Goal: Task Accomplishment & Management: Use online tool/utility

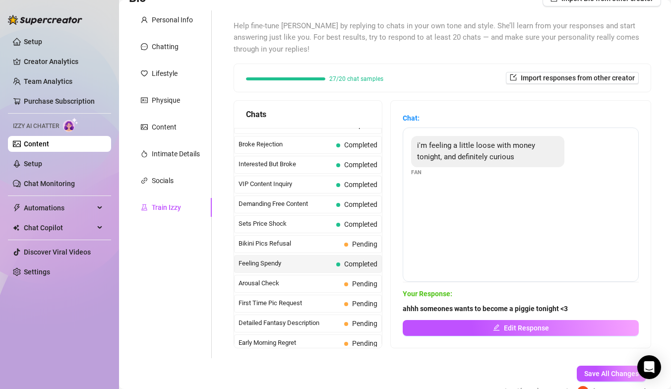
scroll to position [391, 0]
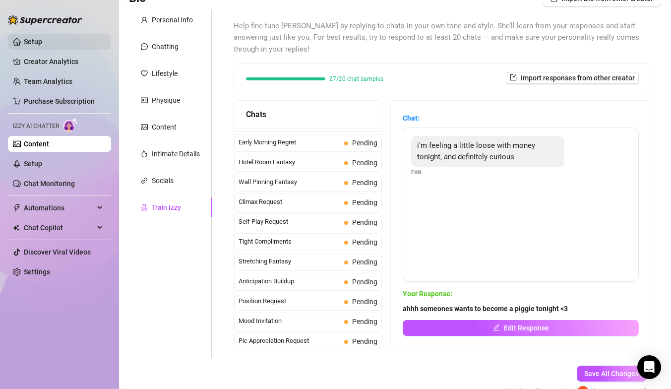
click at [29, 41] on link "Setup" at bounding box center [33, 42] width 18 height 8
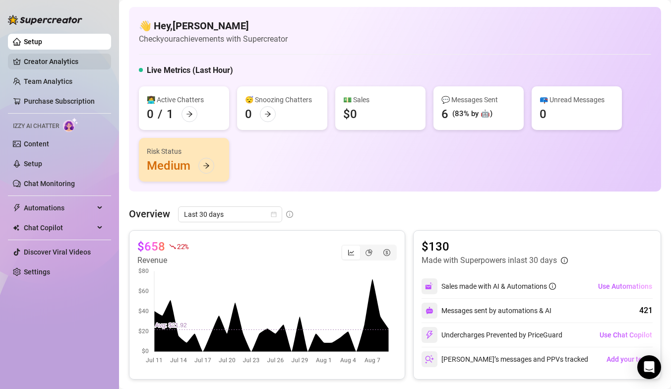
click at [57, 60] on link "Creator Analytics" at bounding box center [63, 62] width 79 height 16
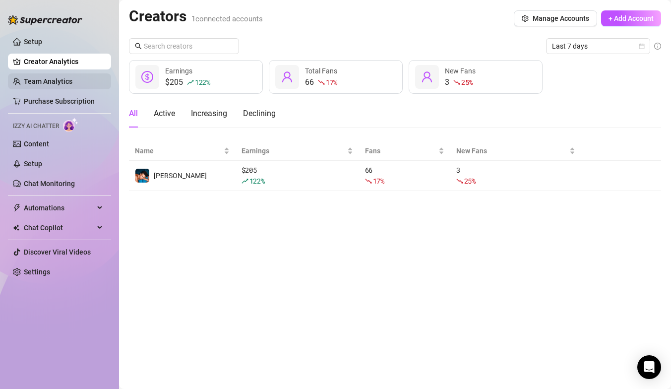
click at [68, 81] on link "Team Analytics" at bounding box center [48, 81] width 49 height 8
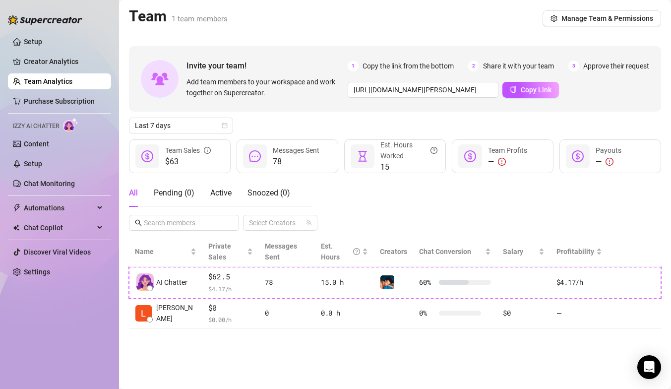
click at [259, 157] on icon "message" at bounding box center [255, 156] width 12 height 12
click at [42, 144] on link "Content" at bounding box center [36, 144] width 25 height 8
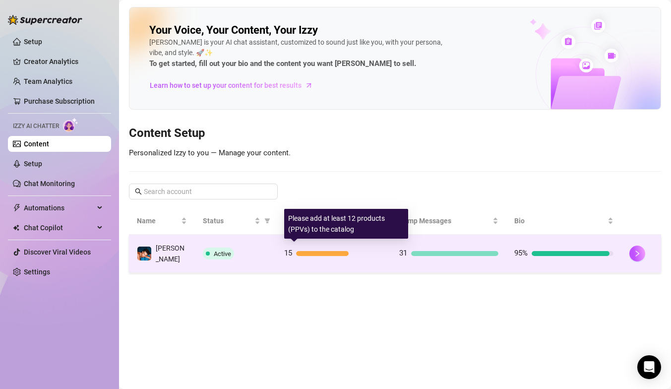
click at [315, 255] on div "15" at bounding box center [333, 254] width 99 height 12
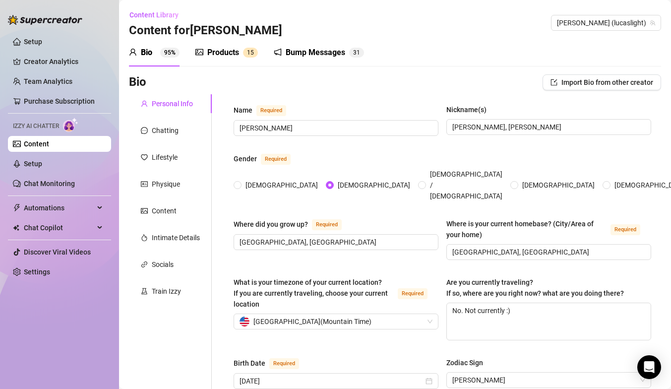
click at [228, 47] on div "Products" at bounding box center [223, 53] width 32 height 12
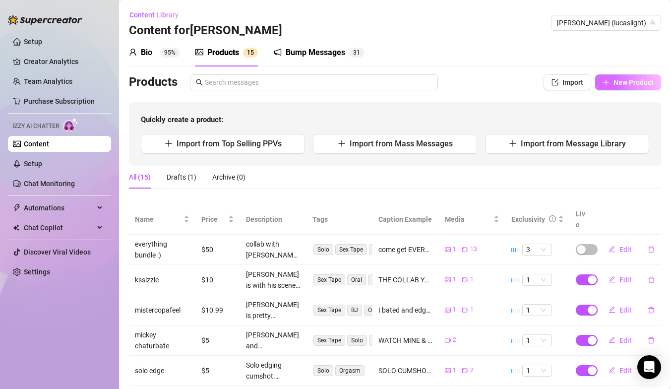
click at [617, 82] on span "New Product" at bounding box center [634, 82] width 40 height 8
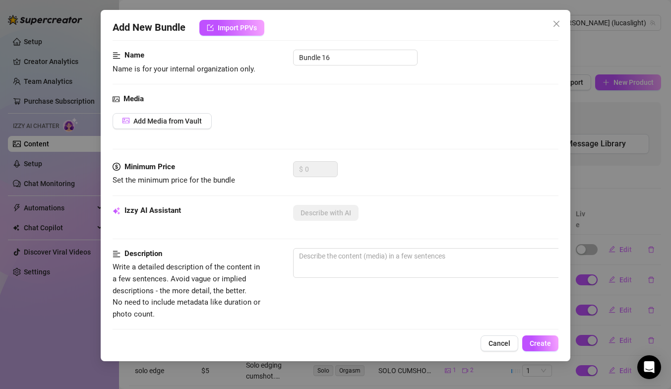
scroll to position [69, 0]
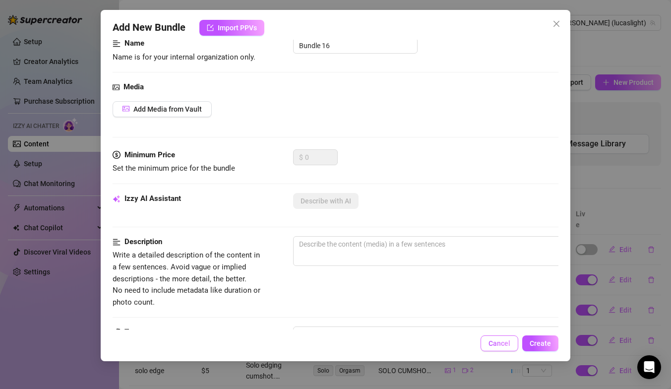
click at [496, 340] on span "Cancel" at bounding box center [500, 343] width 22 height 8
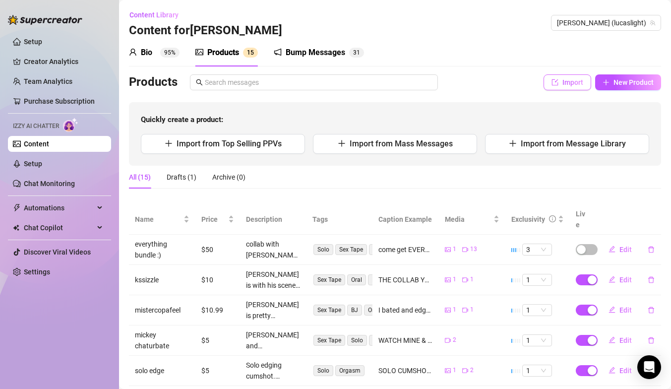
click at [563, 84] on span "Import" at bounding box center [573, 82] width 21 height 8
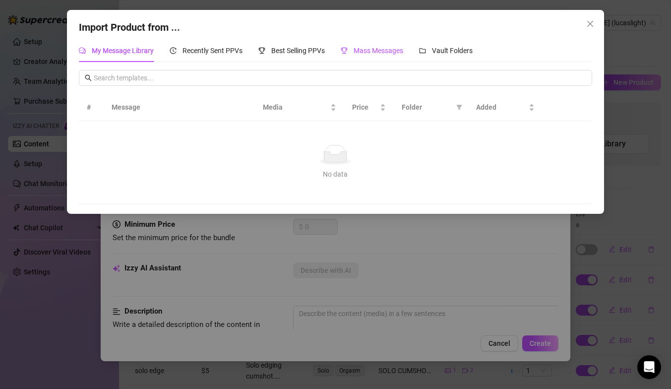
click at [386, 51] on span "Mass Messages" at bounding box center [379, 51] width 50 height 8
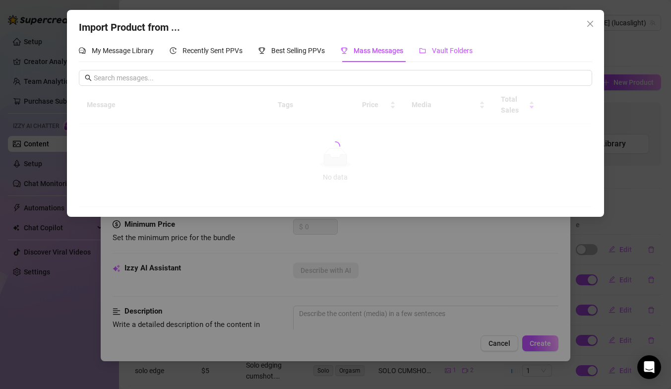
click at [457, 51] on span "Vault Folders" at bounding box center [452, 51] width 41 height 8
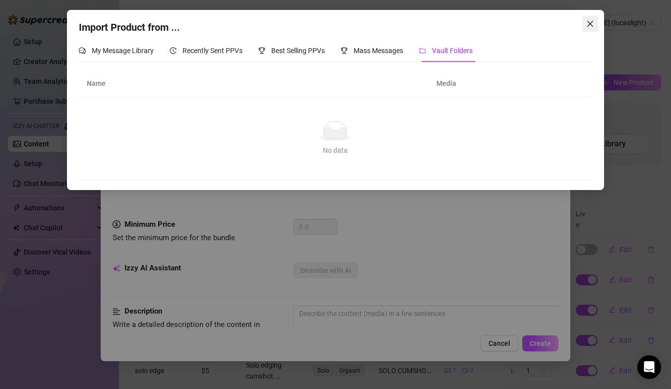
click at [592, 21] on icon "close" at bounding box center [590, 24] width 8 height 8
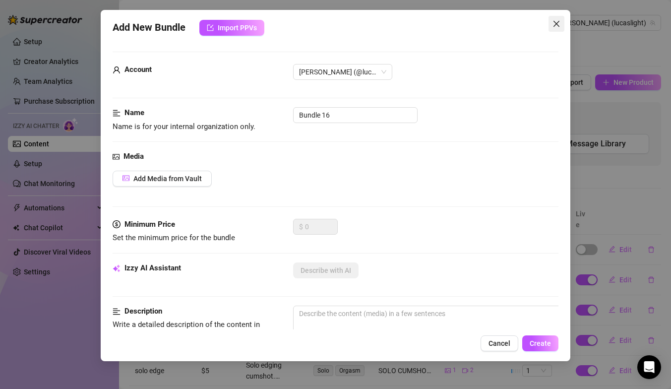
click at [558, 22] on icon "close" at bounding box center [557, 24] width 6 height 6
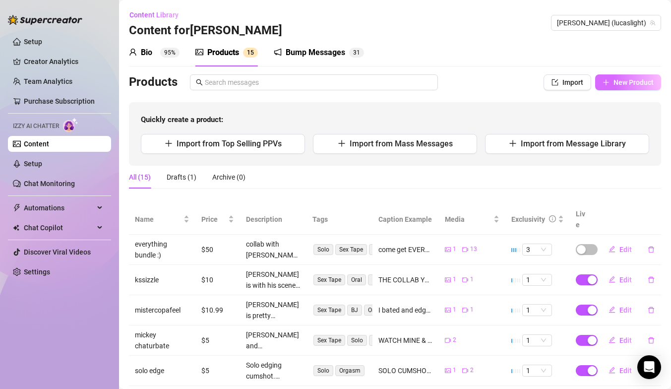
click at [614, 81] on span "New Product" at bounding box center [634, 82] width 40 height 8
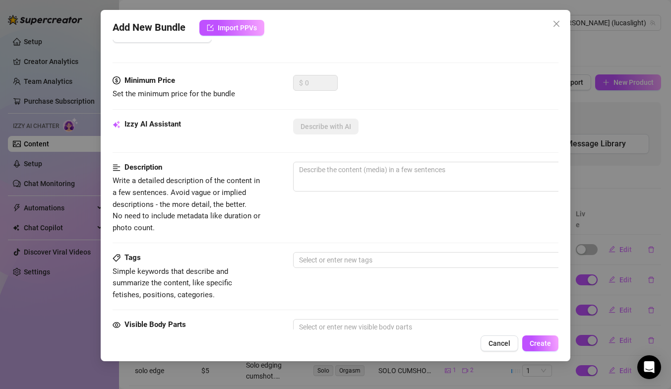
scroll to position [8, 0]
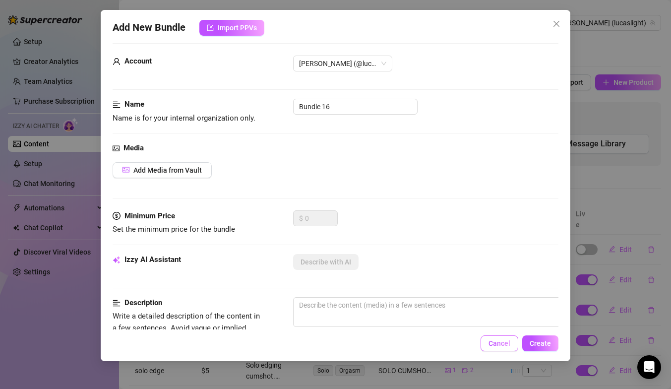
click at [499, 340] on span "Cancel" at bounding box center [500, 343] width 22 height 8
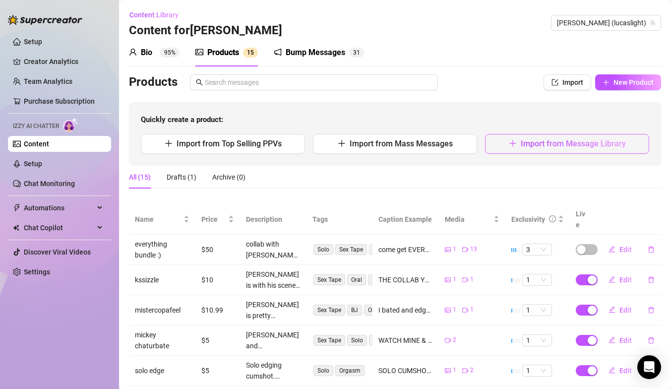
click at [604, 145] on span "Import from Message Library" at bounding box center [573, 143] width 105 height 9
type textarea "Type your message here..."
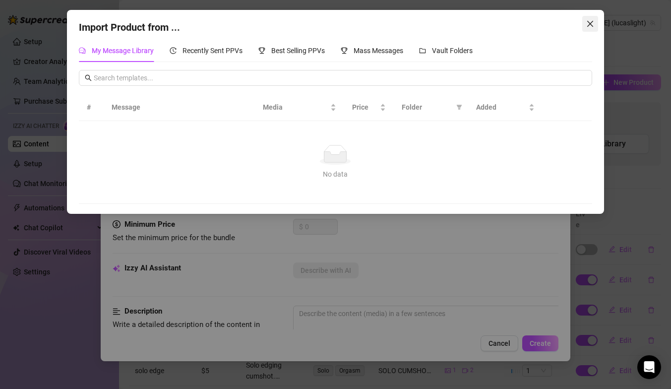
click at [591, 25] on icon "close" at bounding box center [590, 24] width 6 height 6
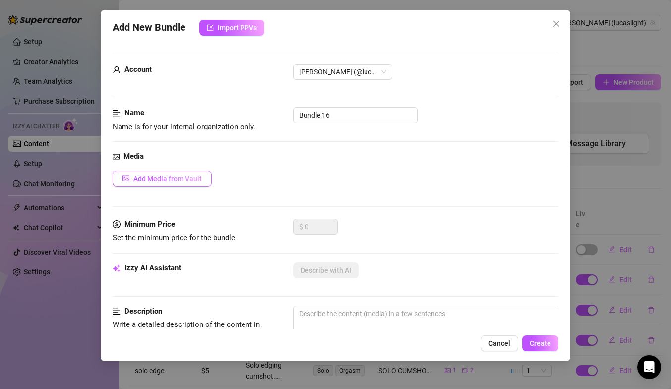
click at [132, 180] on button "Add Media from Vault" at bounding box center [162, 179] width 99 height 16
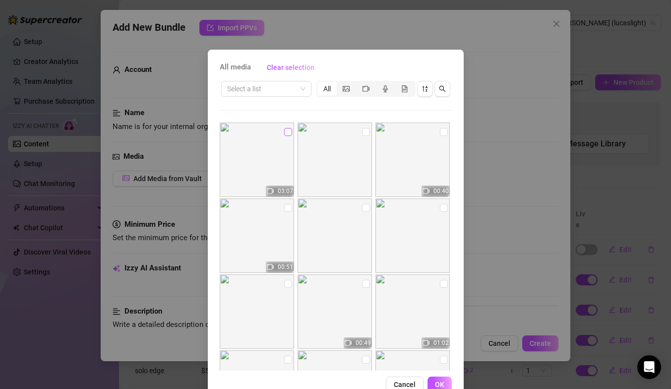
click at [284, 130] on input "checkbox" at bounding box center [288, 132] width 8 height 8
checkbox input "true"
click at [440, 381] on span "OK" at bounding box center [439, 384] width 9 height 8
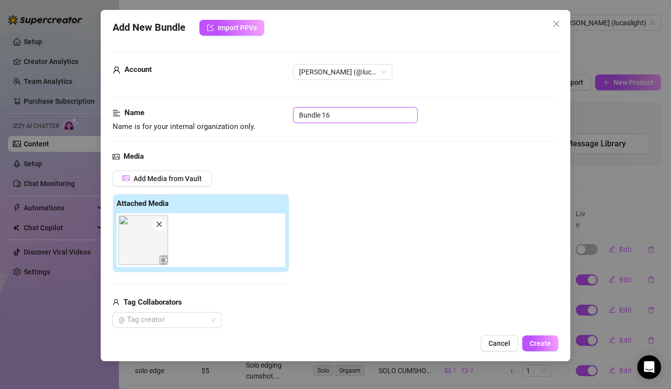
drag, startPoint x: 378, startPoint y: 111, endPoint x: 232, endPoint y: 113, distance: 146.3
click at [232, 113] on div "Name Name is for your internal organization only. Bundle 16" at bounding box center [336, 119] width 446 height 25
type input "l"
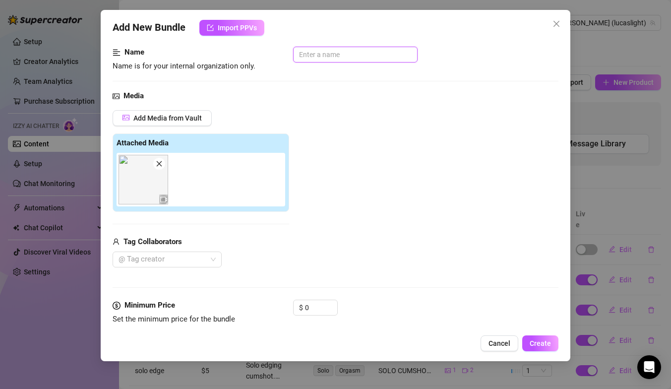
scroll to position [61, 0]
click at [163, 263] on div at bounding box center [162, 259] width 95 height 14
click at [304, 217] on div "Add Media from Vault Attached Media Tag Collaborators @ Tag creator" at bounding box center [336, 189] width 446 height 158
click at [319, 313] on input "0" at bounding box center [321, 307] width 32 height 15
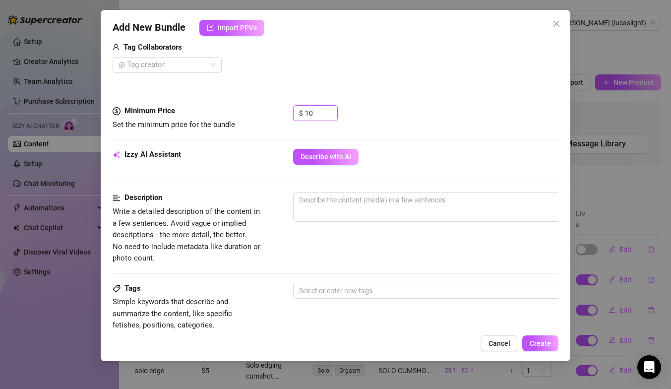
scroll to position [257, 0]
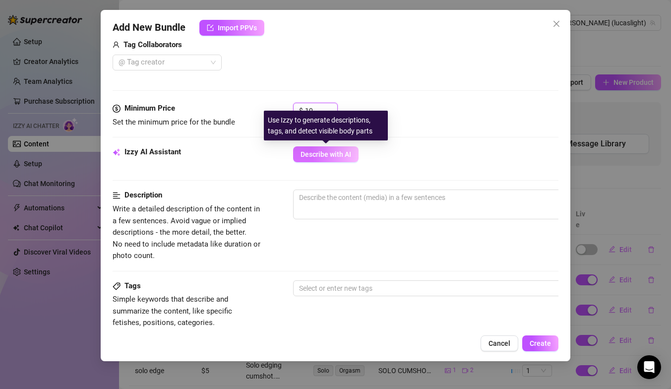
type input "10"
click at [326, 151] on span "Describe with AI" at bounding box center [326, 154] width 51 height 8
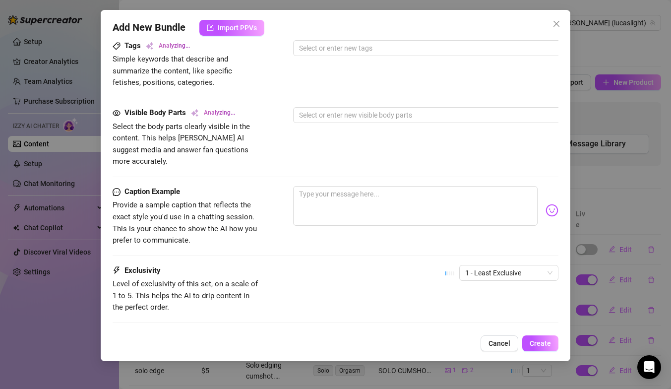
scroll to position [230, 2]
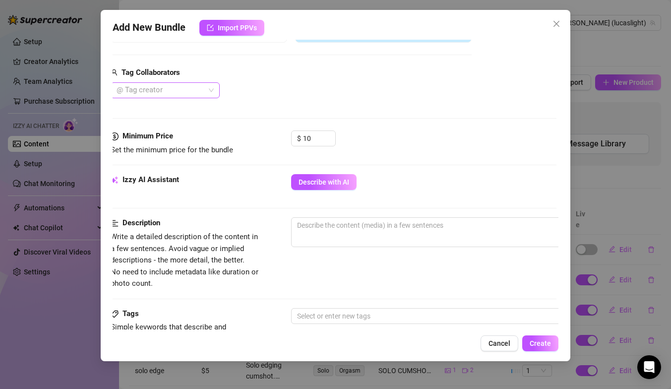
click at [181, 87] on div at bounding box center [160, 90] width 95 height 14
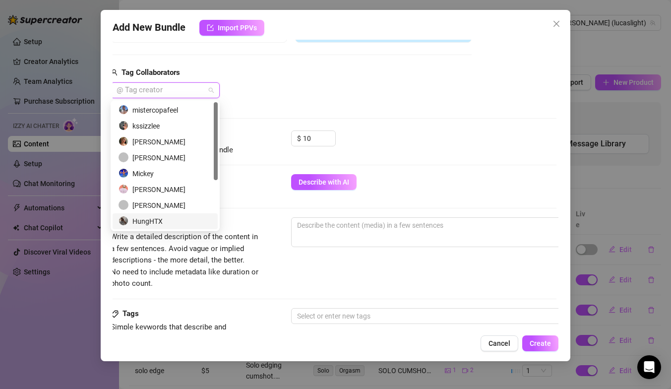
click at [321, 118] on div at bounding box center [334, 118] width 446 height 0
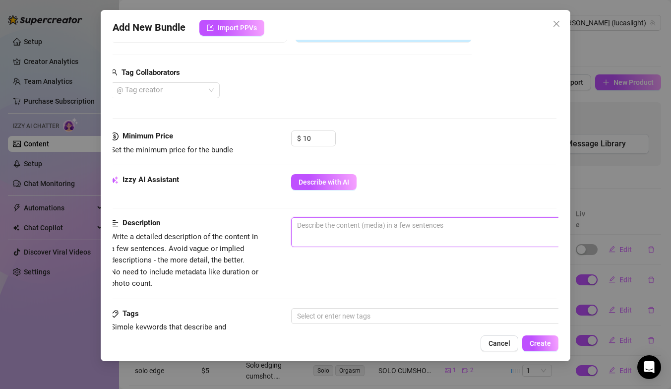
click at [349, 222] on textarea at bounding box center [465, 225] width 346 height 15
type textarea "l"
type textarea "lu"
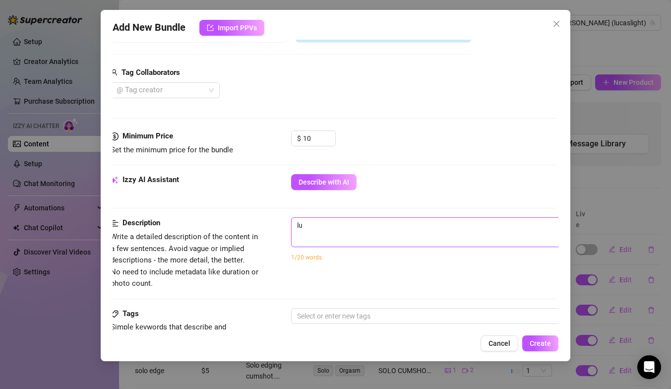
type textarea "luc"
type textarea "lu"
type textarea "l"
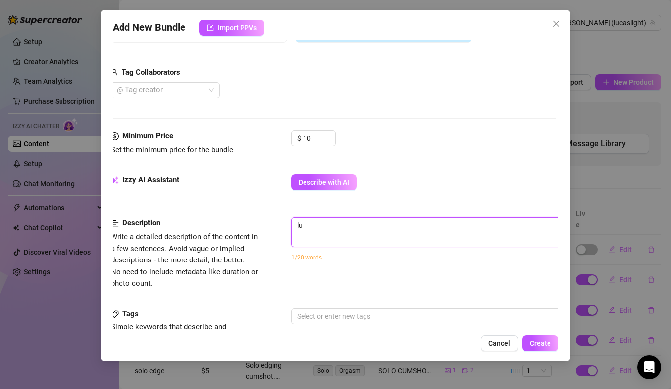
type textarea "l"
type textarea "Describe the content (media) in a few sentences"
type textarea "L"
type textarea "Lu"
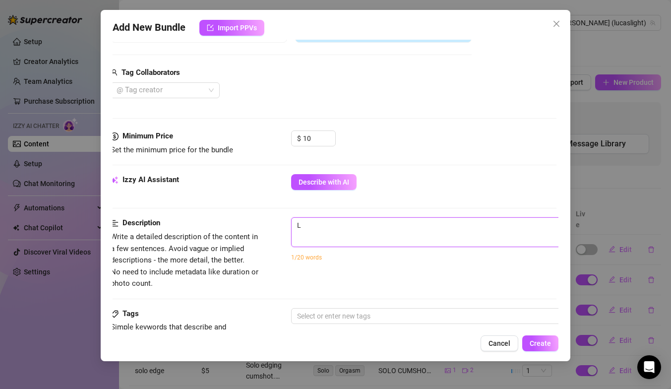
type textarea "Lu"
type textarea "Luc"
type textarea "[PERSON_NAME]"
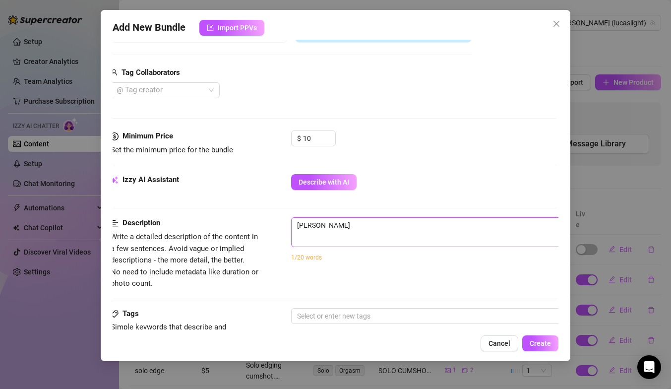
type textarea "[PERSON_NAME]"
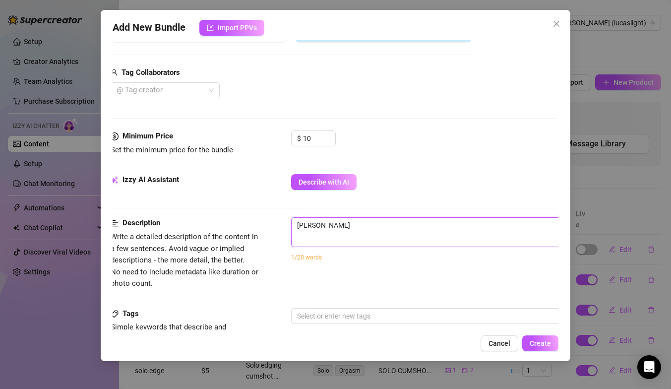
type textarea "[PERSON_NAME]"
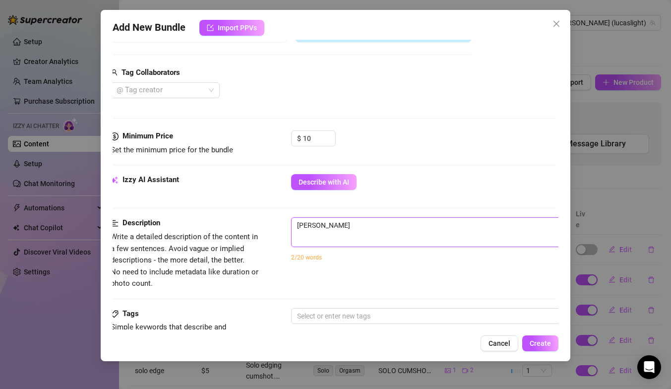
type textarea "[PERSON_NAME]"
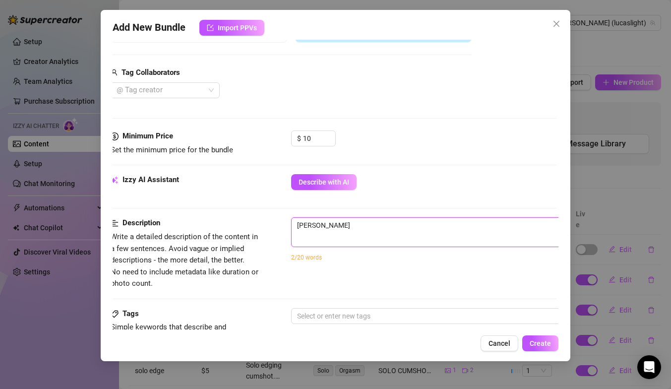
type textarea "[PERSON_NAME]"
type textarea "[PERSON_NAME] Light i"
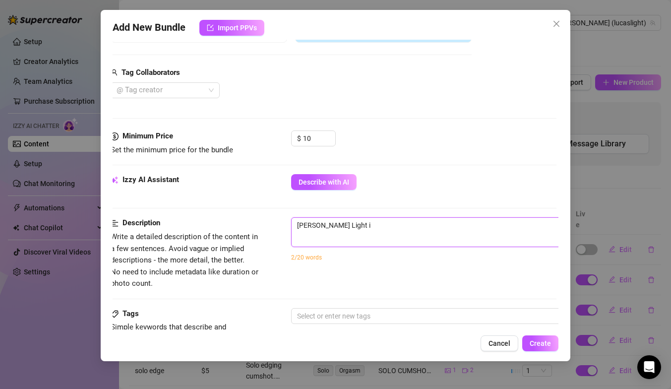
type textarea "[PERSON_NAME] Light is"
type textarea "[PERSON_NAME] Light is r"
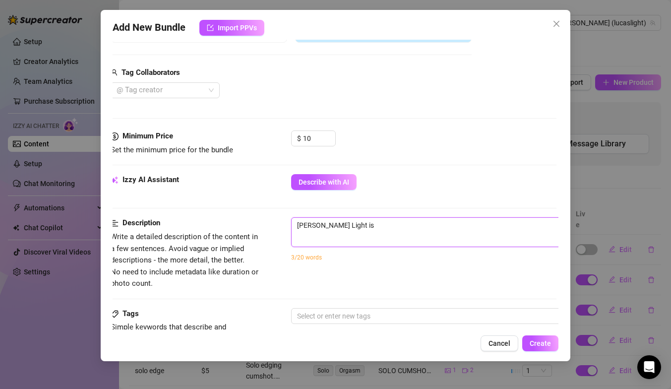
type textarea "[PERSON_NAME] Light is r"
type textarea "[PERSON_NAME] Light is"
type textarea "[PERSON_NAME] Light is e"
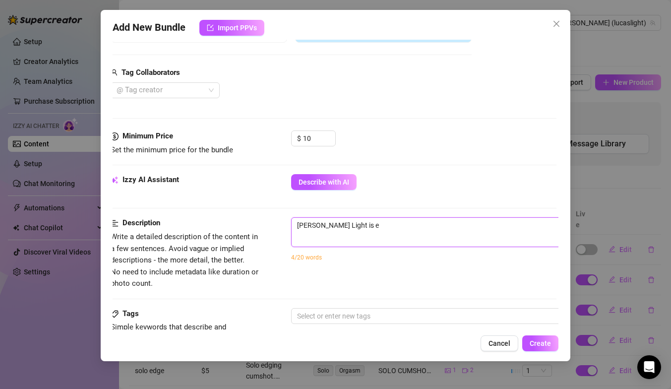
type textarea "[PERSON_NAME] is ed"
type textarea "[PERSON_NAME] is edg"
type textarea "[PERSON_NAME] is edgi"
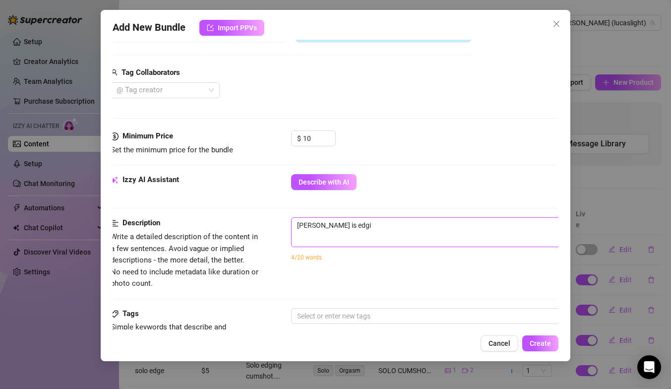
type textarea "[PERSON_NAME] is [PERSON_NAME]"
type textarea "[PERSON_NAME] is edging"
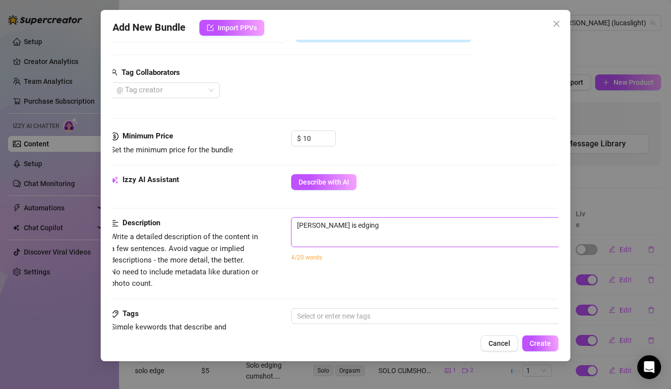
type textarea "[PERSON_NAME] is edging a"
type textarea "[PERSON_NAME] is edging an"
type textarea "[PERSON_NAME] is edging and"
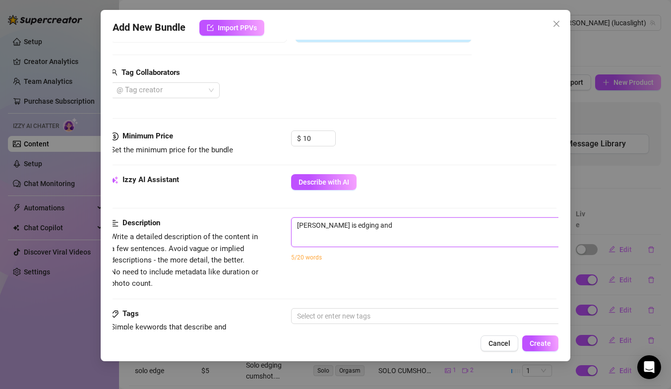
type textarea "[PERSON_NAME] is edging and"
type textarea "[PERSON_NAME] is edging and j"
type textarea "[PERSON_NAME] is edging and je"
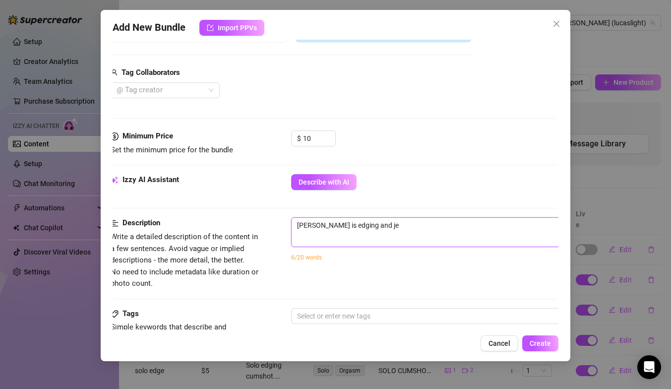
type textarea "[PERSON_NAME] is edging and jer"
type textarea "[PERSON_NAME] is edging and jerk"
type textarea "[PERSON_NAME] is edging and [PERSON_NAME]"
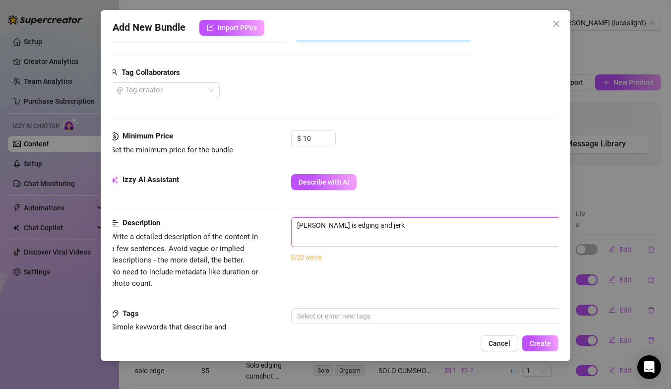
type textarea "[PERSON_NAME] is edging and [PERSON_NAME]"
type textarea "[PERSON_NAME] is edging and jerkin"
type textarea "[PERSON_NAME] is edging and jerking"
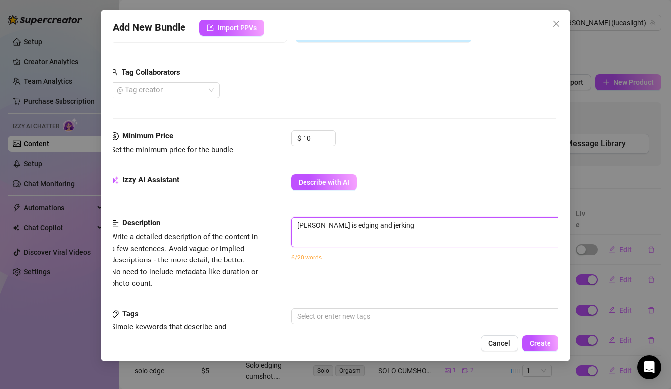
type textarea "[PERSON_NAME] is edging and jerking"
type textarea "[PERSON_NAME] is edging and jerking o"
type textarea "[PERSON_NAME] is edging and jerking of"
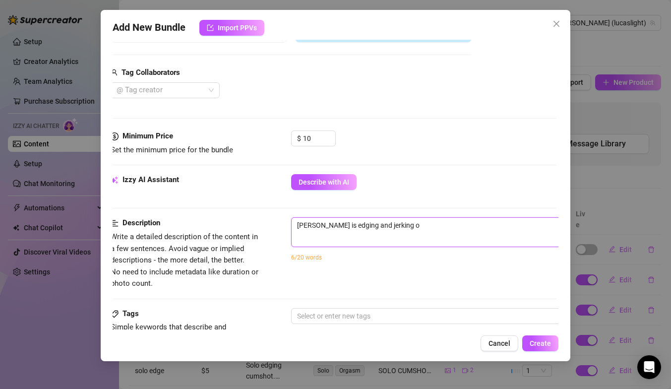
type textarea "[PERSON_NAME] is edging and jerking of"
type textarea "[PERSON_NAME] is edging and jerking off"
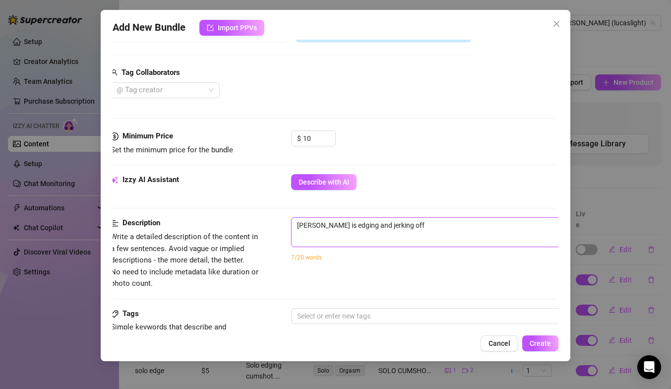
type textarea "[PERSON_NAME] is edging and jerking off"
type textarea "[PERSON_NAME] is edging and jerking off."
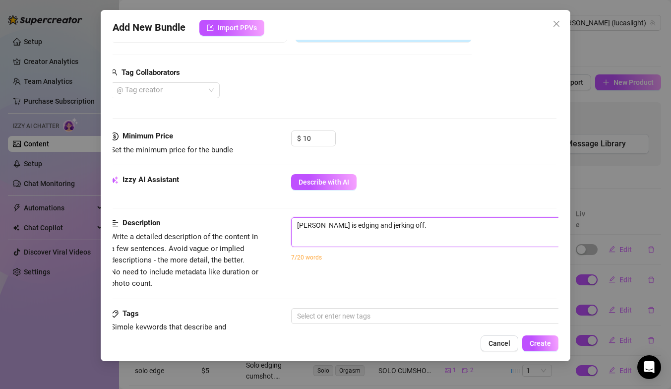
type textarea "[PERSON_NAME] is edging and jerking off."
type textarea "[PERSON_NAME] is edging and jerking off"
type textarea "[PERSON_NAME] is edging and jerking of"
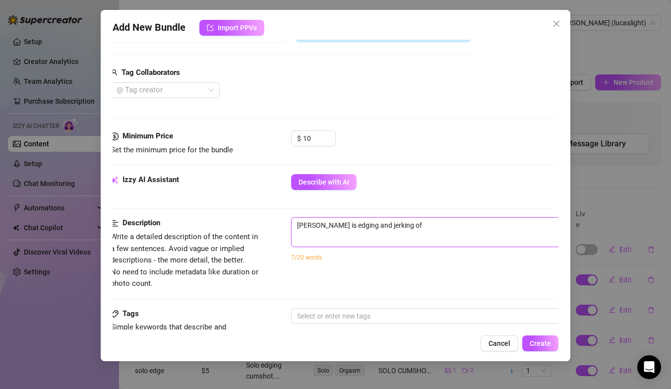
type textarea "[PERSON_NAME] is edging and jerking off"
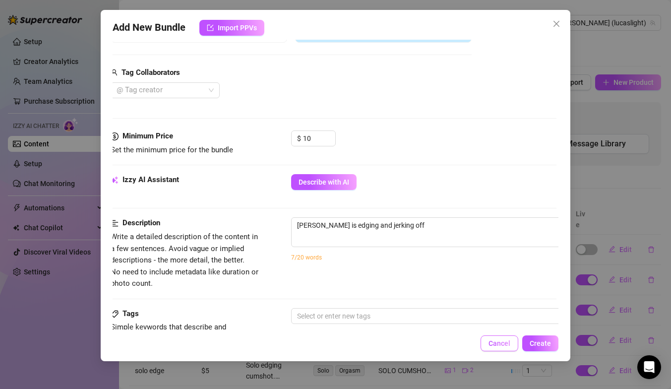
click at [493, 345] on span "Cancel" at bounding box center [500, 343] width 22 height 8
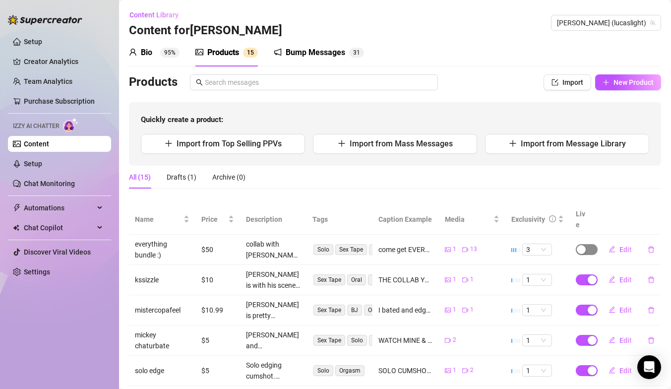
click at [580, 244] on span "button" at bounding box center [587, 249] width 22 height 11
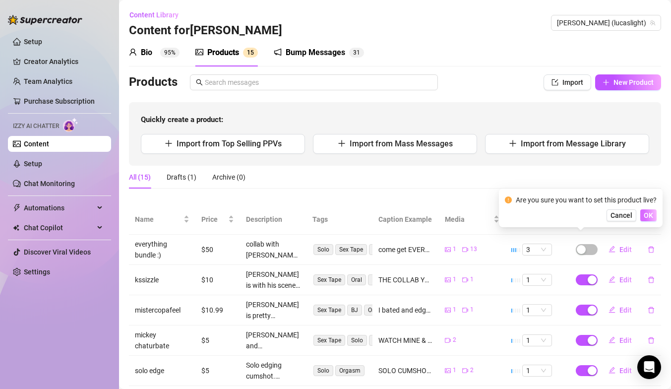
click at [650, 213] on span "OK" at bounding box center [648, 215] width 9 height 8
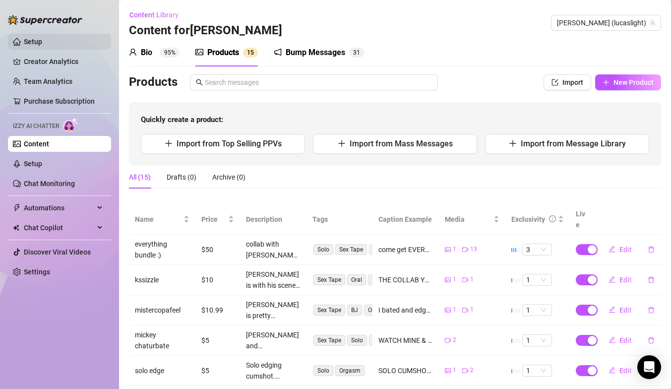
click at [29, 40] on link "Setup" at bounding box center [33, 42] width 18 height 8
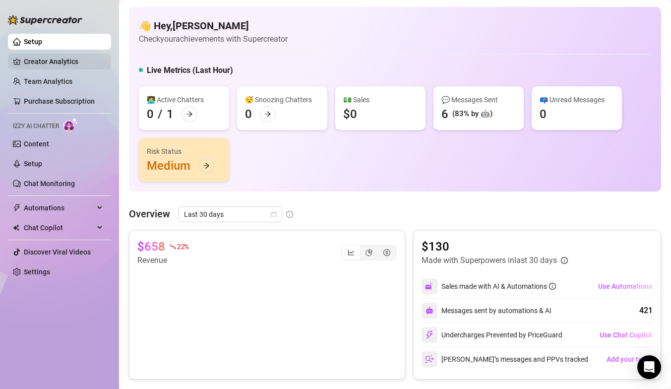
click at [80, 58] on link "Creator Analytics" at bounding box center [63, 62] width 79 height 16
